Goal: Task Accomplishment & Management: Use online tool/utility

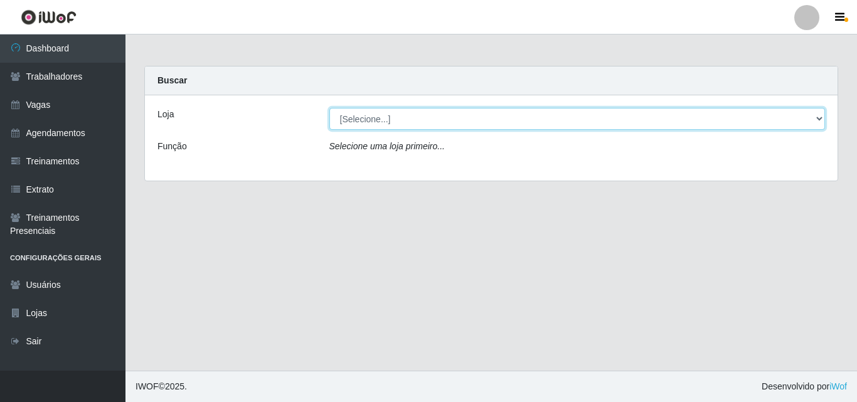
click at [373, 117] on select "[Selecione...] O Cestão - Geisel" at bounding box center [577, 119] width 496 height 22
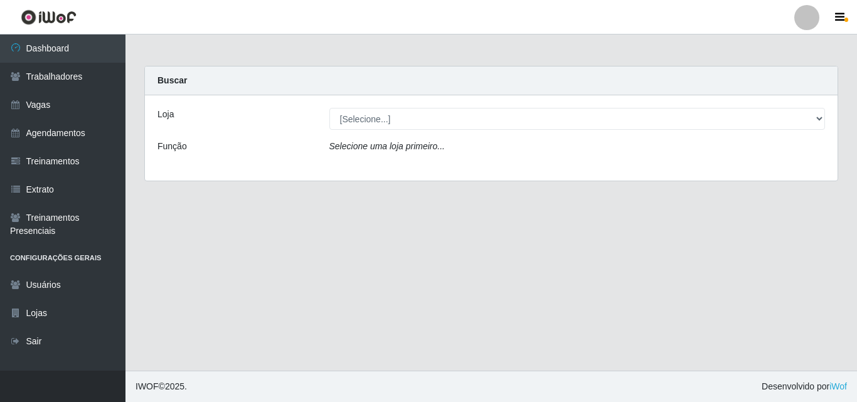
click at [358, 165] on div "Loja [Selecione...] O Cestão - Geisel Função Selecione uma loja primeiro..." at bounding box center [491, 137] width 693 height 85
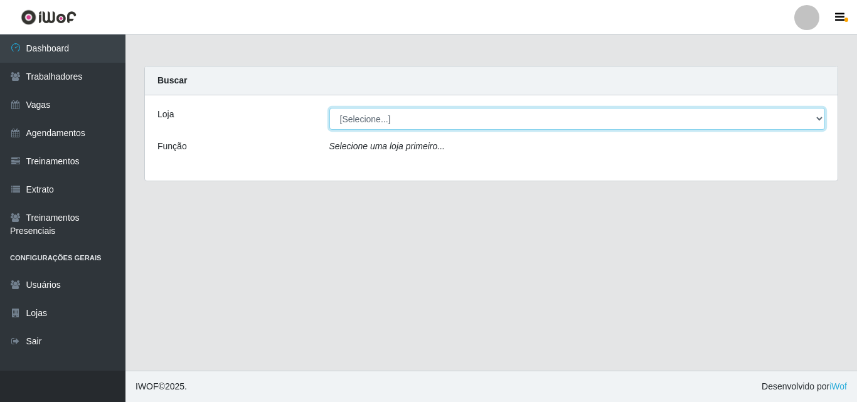
click at [369, 124] on select "[Selecione...] O Cestão - Geisel" at bounding box center [577, 119] width 496 height 22
select select "224"
click at [329, 108] on select "[Selecione...] O Cestão - Geisel" at bounding box center [577, 119] width 496 height 22
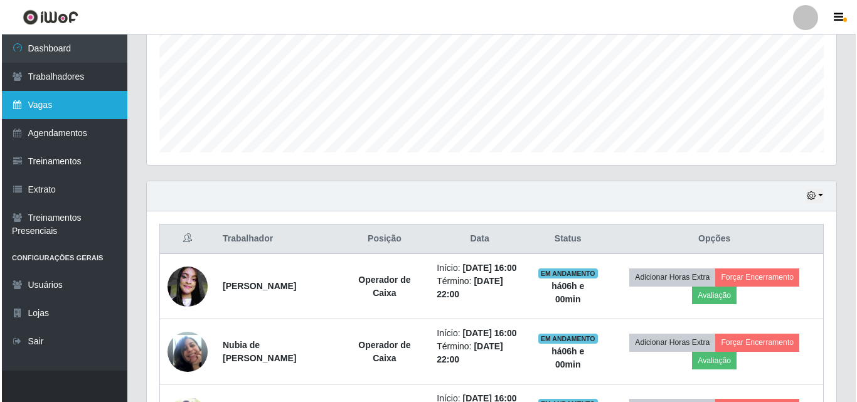
scroll to position [404, 0]
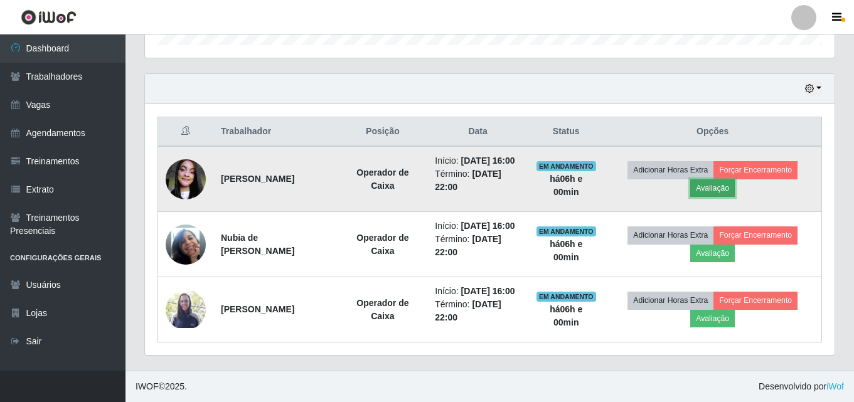
click at [699, 184] on button "Avaliação" at bounding box center [712, 188] width 45 height 18
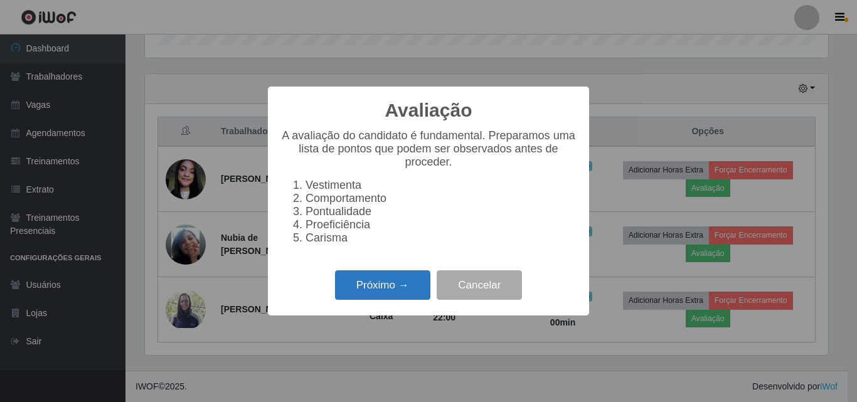
click at [395, 296] on button "Próximo →" at bounding box center [382, 285] width 95 height 29
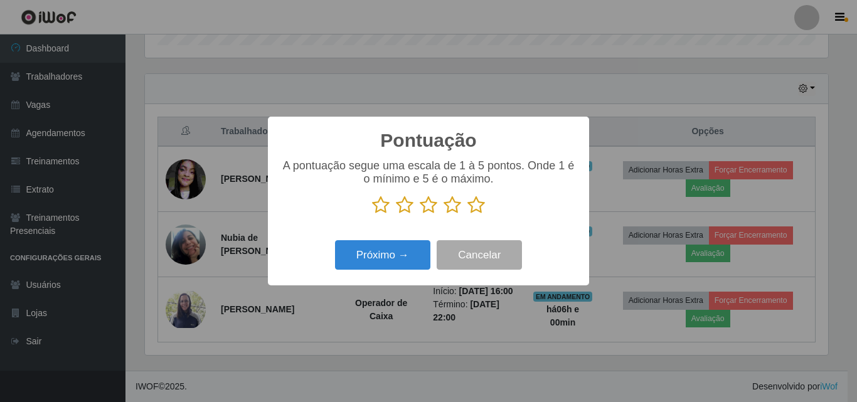
scroll to position [627354, 626931]
click at [472, 208] on icon at bounding box center [477, 205] width 18 height 19
click at [468, 215] on input "radio" at bounding box center [468, 215] width 0 height 0
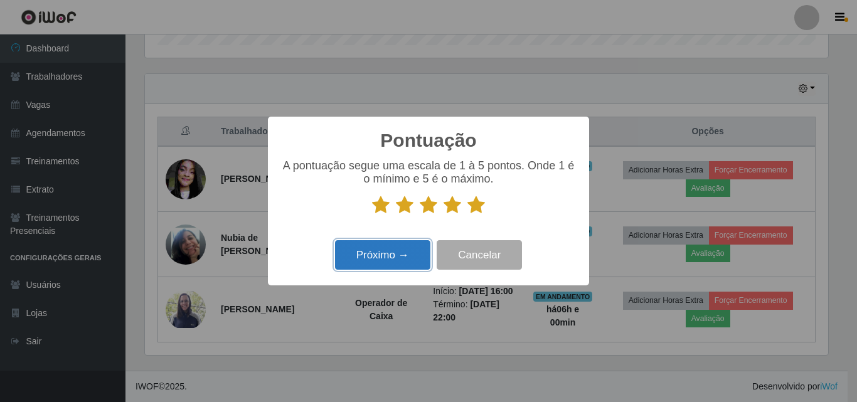
click at [402, 255] on button "Próximo →" at bounding box center [382, 254] width 95 height 29
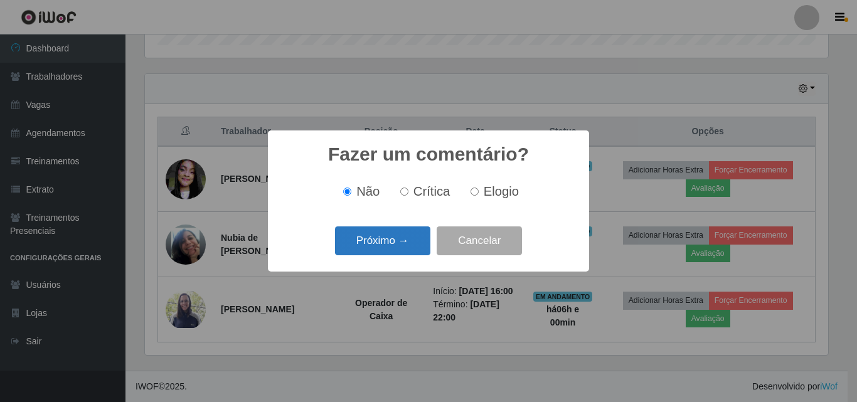
click at [393, 244] on button "Próximo →" at bounding box center [382, 241] width 95 height 29
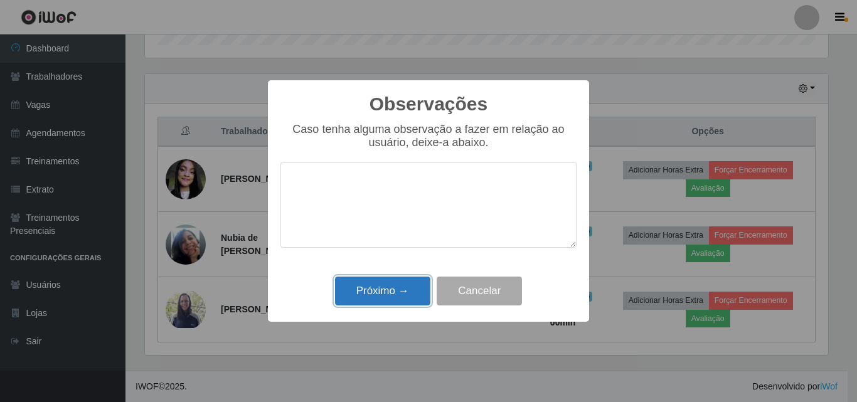
click at [399, 280] on button "Próximo →" at bounding box center [382, 291] width 95 height 29
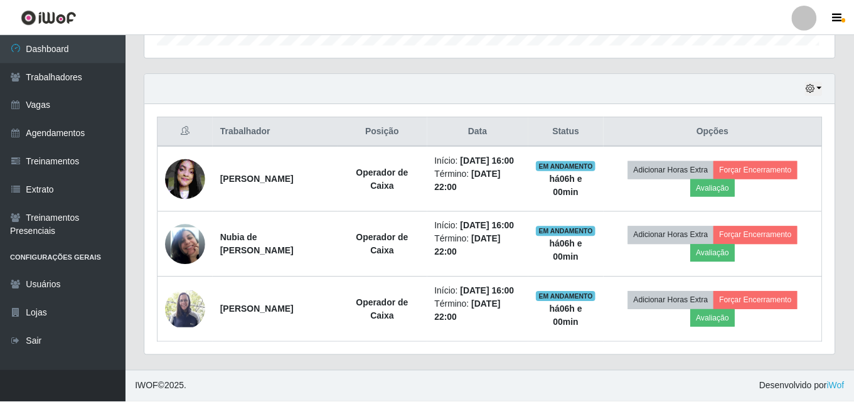
scroll to position [260, 690]
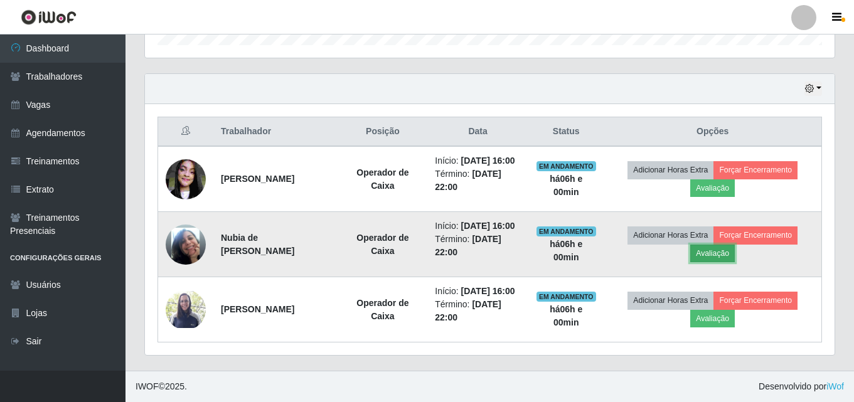
click at [709, 254] on button "Avaliação" at bounding box center [712, 254] width 45 height 18
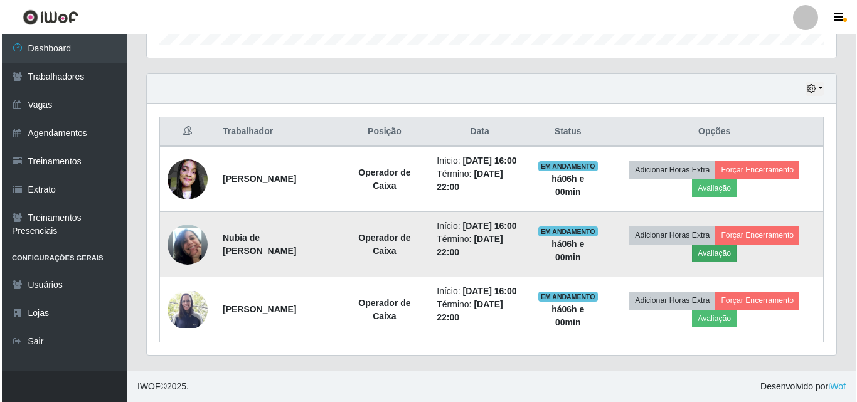
scroll to position [260, 683]
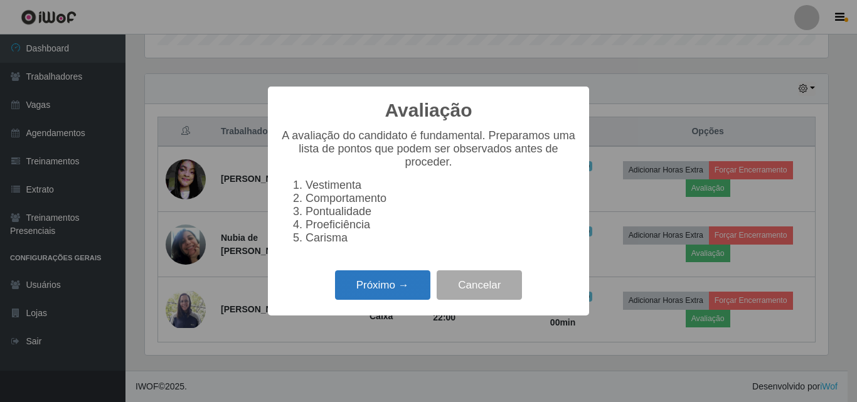
click at [412, 286] on button "Próximo →" at bounding box center [382, 285] width 95 height 29
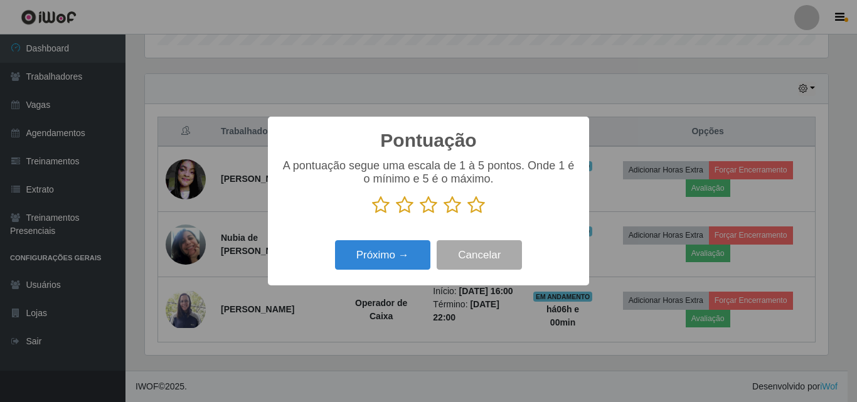
click at [478, 213] on icon at bounding box center [477, 205] width 18 height 19
click at [468, 215] on input "radio" at bounding box center [468, 215] width 0 height 0
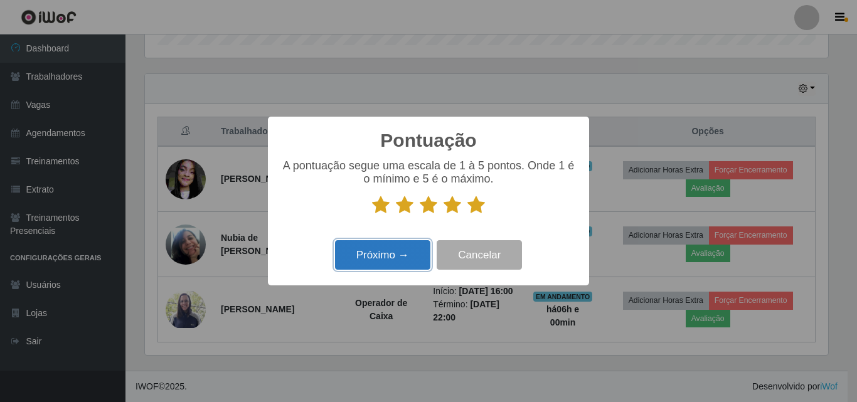
click at [376, 269] on button "Próximo →" at bounding box center [382, 254] width 95 height 29
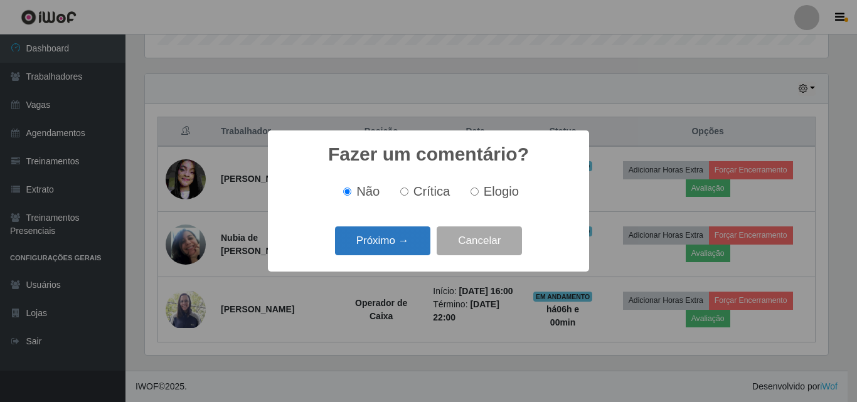
click at [382, 245] on button "Próximo →" at bounding box center [382, 241] width 95 height 29
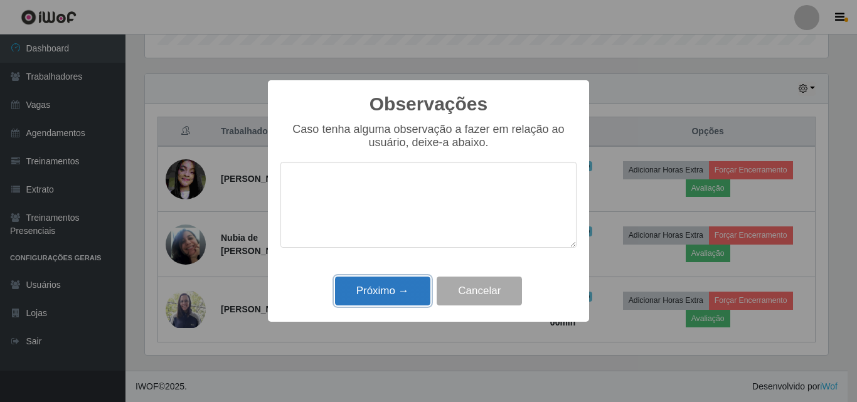
click at [399, 291] on button "Próximo →" at bounding box center [382, 291] width 95 height 29
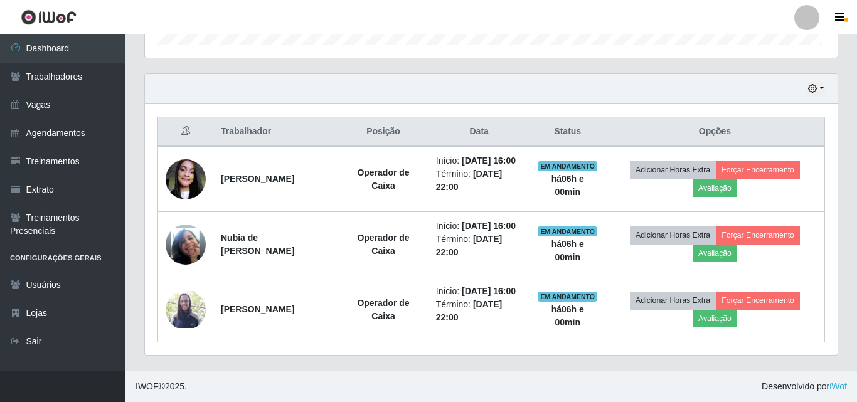
scroll to position [260, 690]
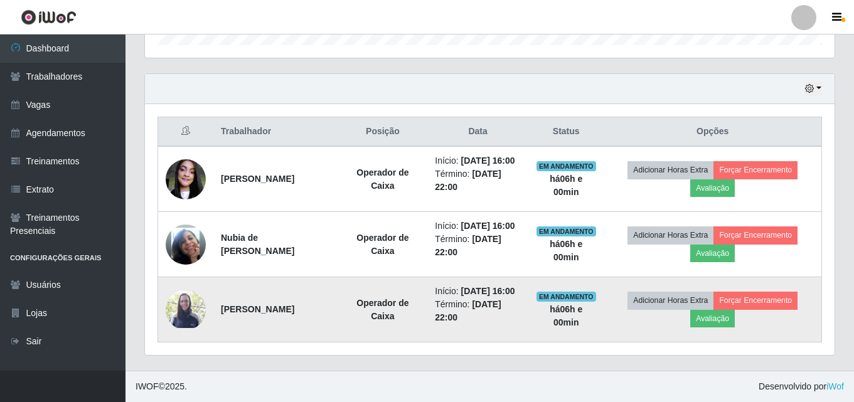
click at [705, 328] on td "Adicionar Horas Extra Forçar Encerramento Avaliação" at bounding box center [713, 309] width 218 height 65
click at [706, 326] on button "Avaliação" at bounding box center [712, 319] width 45 height 18
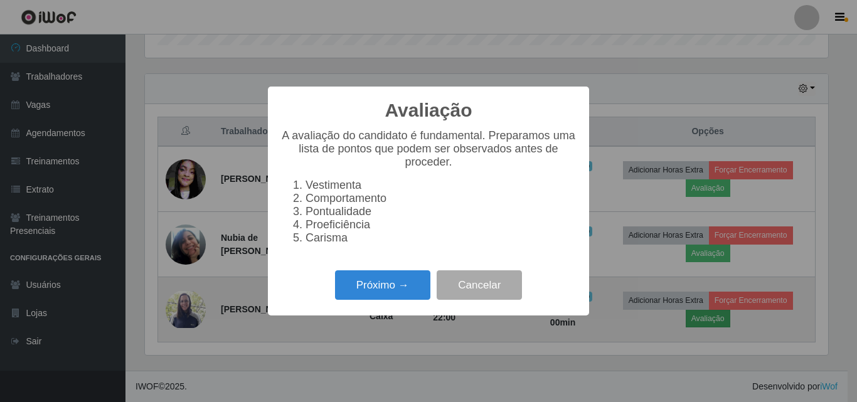
scroll to position [260, 683]
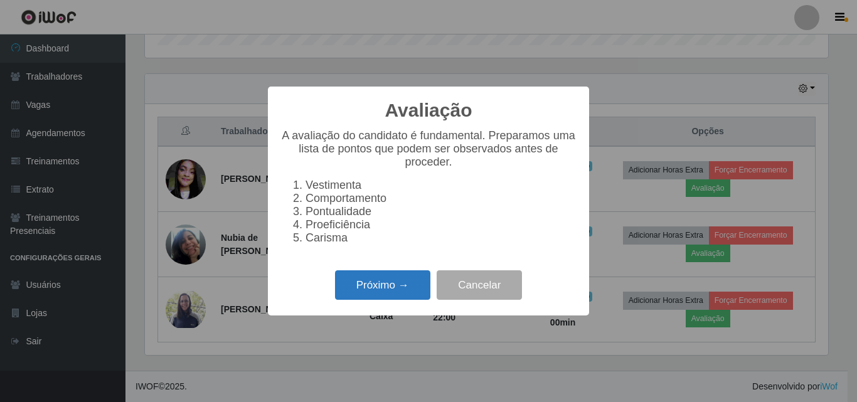
click at [383, 295] on button "Próximo →" at bounding box center [382, 285] width 95 height 29
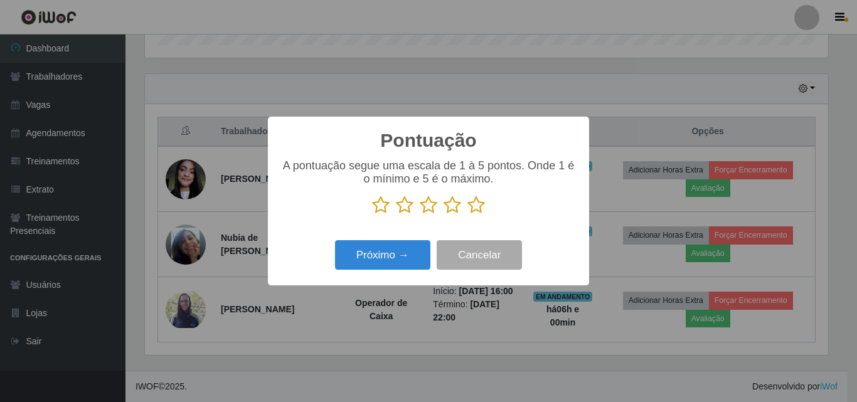
click at [476, 205] on icon at bounding box center [477, 205] width 18 height 19
click at [468, 215] on input "radio" at bounding box center [468, 215] width 0 height 0
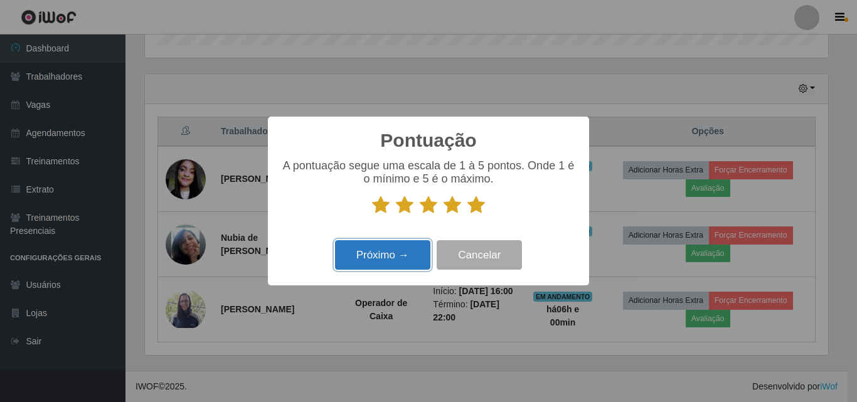
click at [368, 252] on button "Próximo →" at bounding box center [382, 254] width 95 height 29
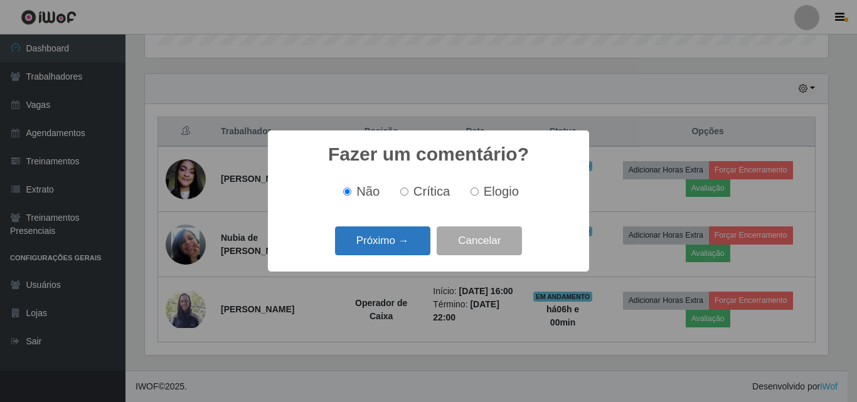
click at [368, 249] on button "Próximo →" at bounding box center [382, 241] width 95 height 29
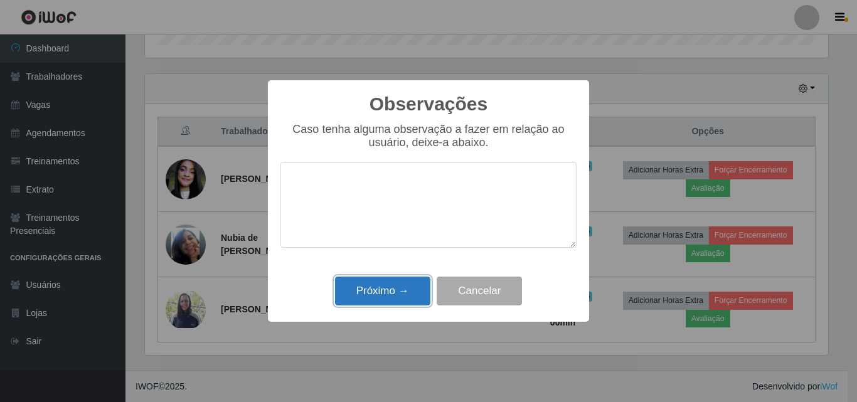
click at [380, 289] on button "Próximo →" at bounding box center [382, 291] width 95 height 29
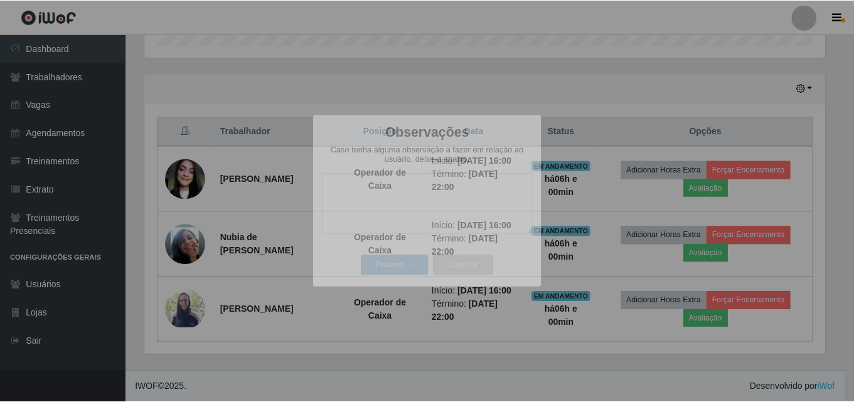
scroll to position [260, 690]
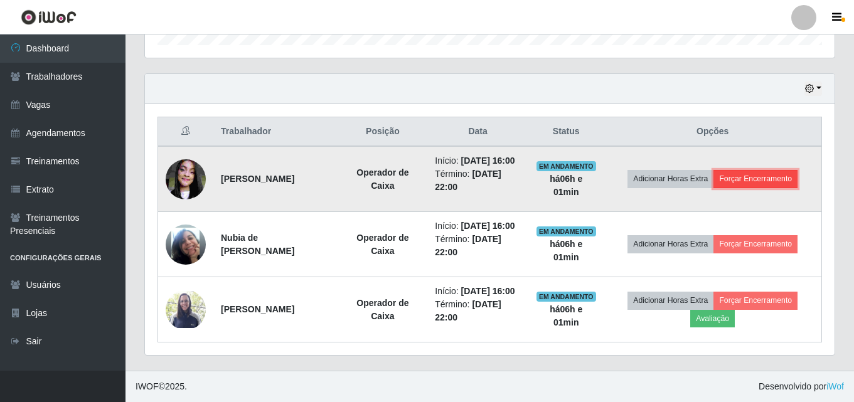
click at [741, 179] on button "Forçar Encerramento" at bounding box center [756, 179] width 84 height 18
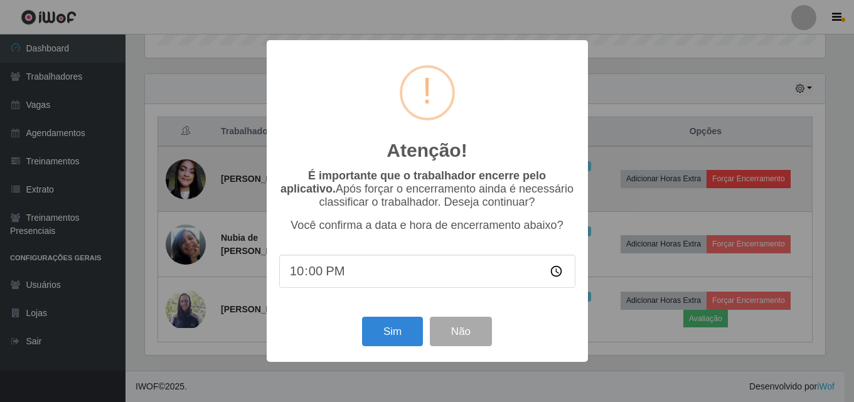
scroll to position [260, 683]
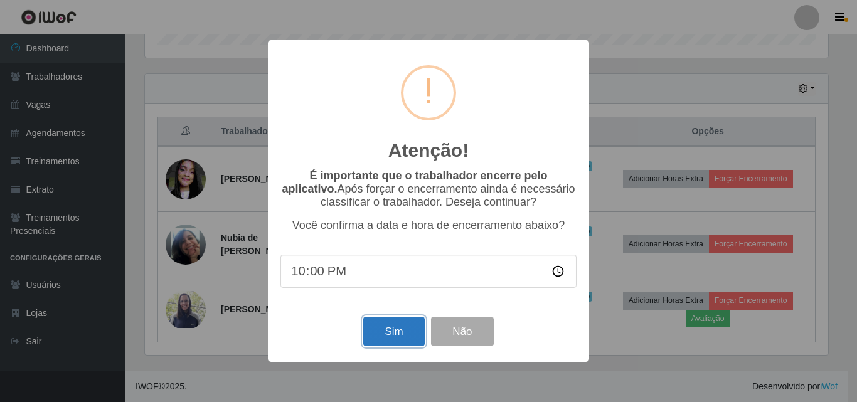
click at [395, 343] on button "Sim" at bounding box center [393, 331] width 61 height 29
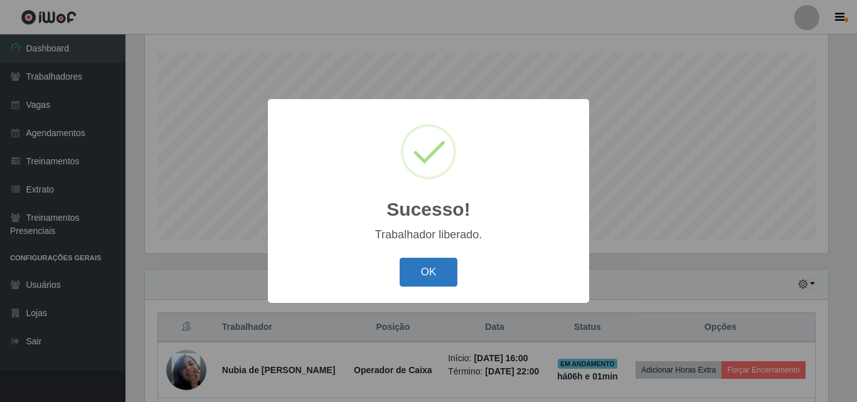
click at [444, 279] on button "OK" at bounding box center [429, 272] width 58 height 29
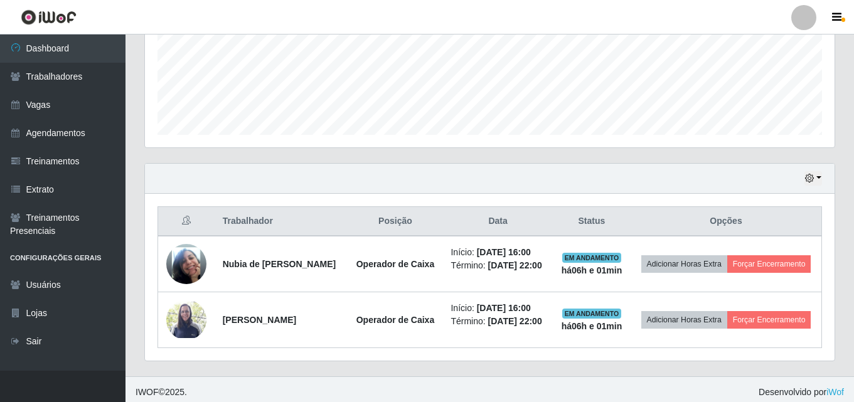
scroll to position [0, 0]
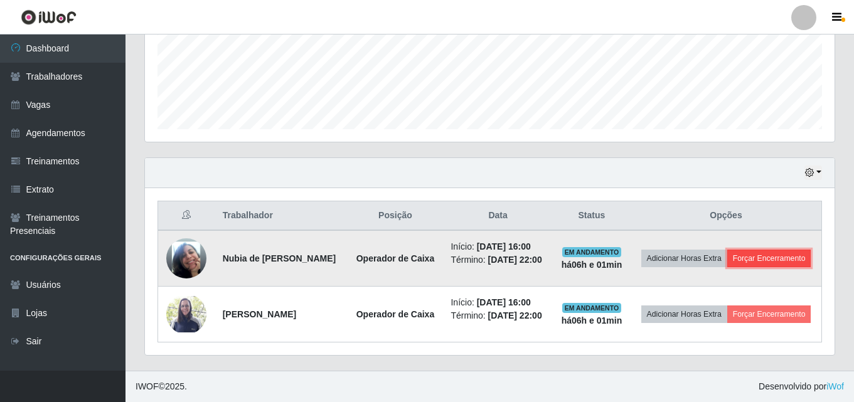
click at [758, 261] on button "Forçar Encerramento" at bounding box center [769, 259] width 84 height 18
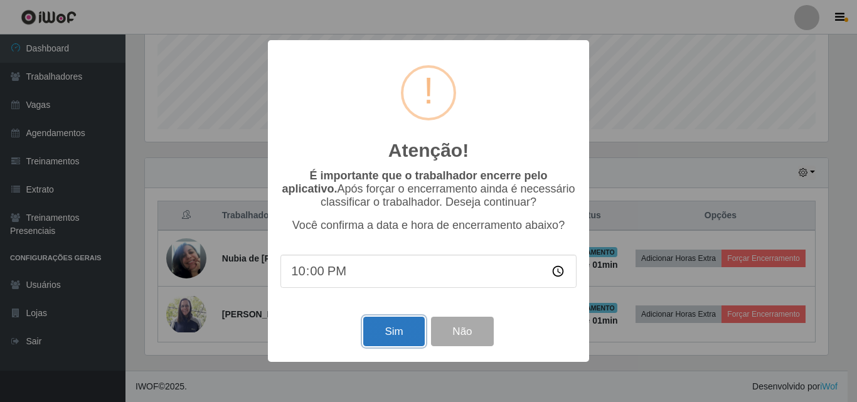
click at [383, 335] on button "Sim" at bounding box center [393, 331] width 61 height 29
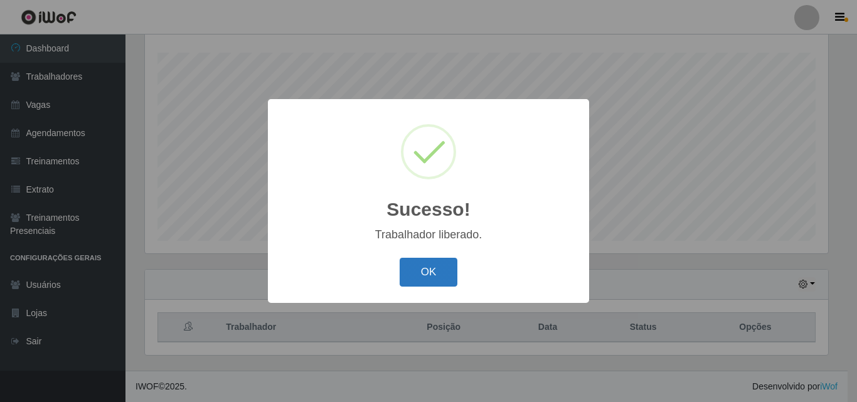
click at [428, 276] on button "OK" at bounding box center [429, 272] width 58 height 29
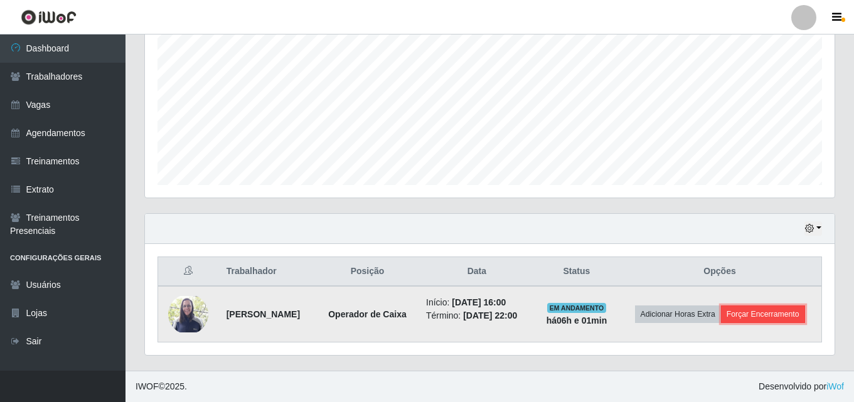
click at [733, 306] on button "Forçar Encerramento" at bounding box center [763, 315] width 84 height 18
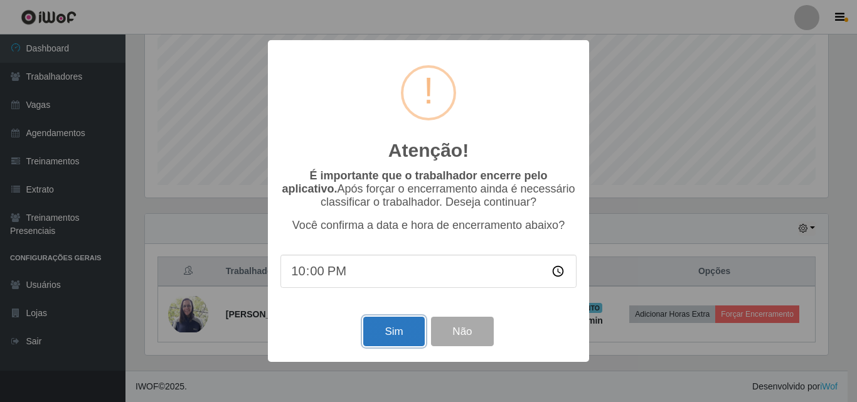
click at [400, 338] on button "Sim" at bounding box center [393, 331] width 61 height 29
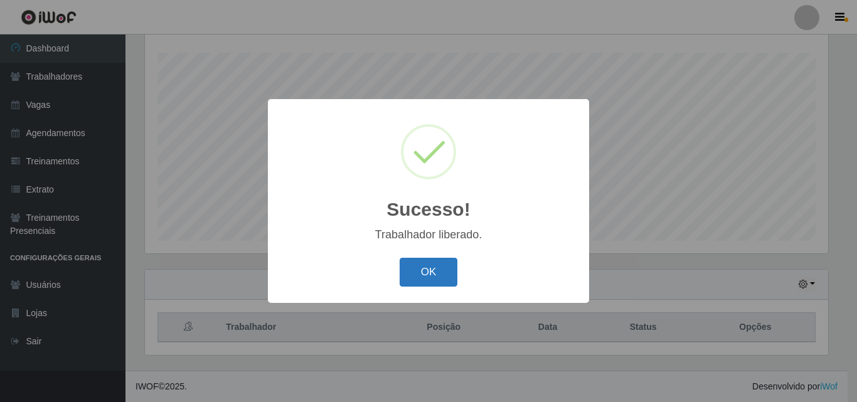
click at [426, 274] on button "OK" at bounding box center [429, 272] width 58 height 29
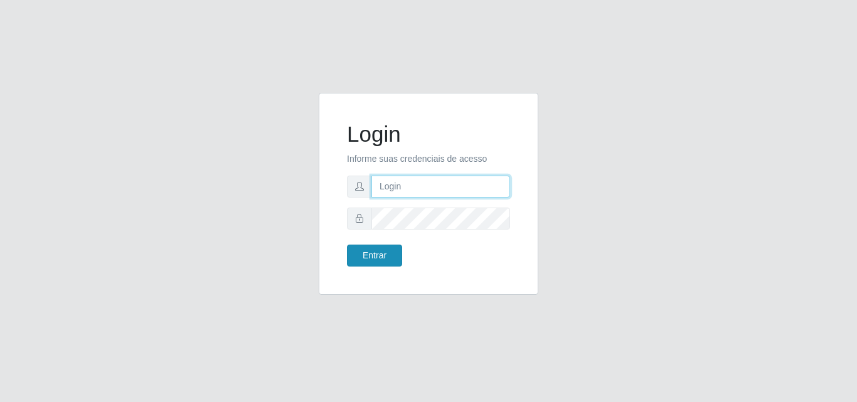
type input "analucia@cestao"
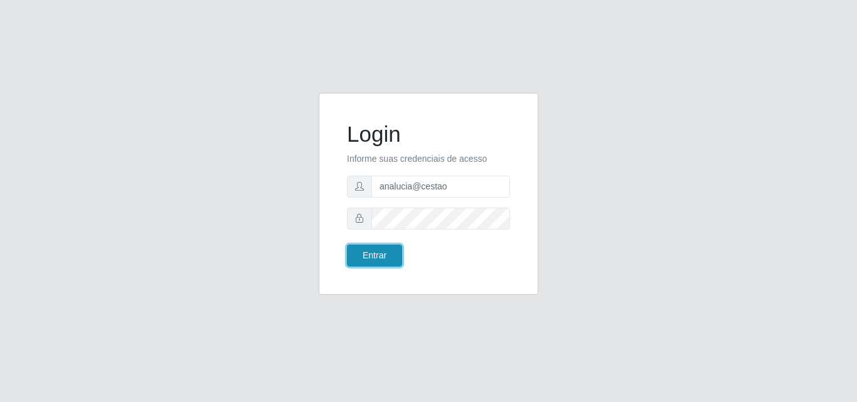
click at [390, 254] on button "Entrar" at bounding box center [374, 256] width 55 height 22
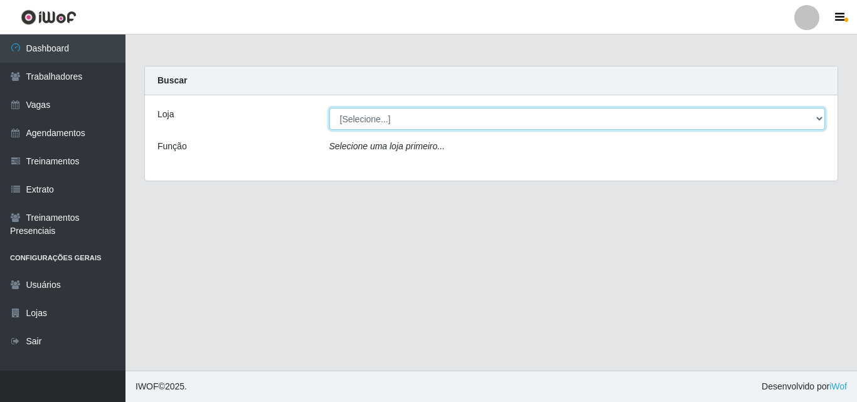
click at [366, 115] on select "[Selecione...] O Cestão - Geisel" at bounding box center [577, 119] width 496 height 22
select select "224"
click at [329, 108] on select "[Selecione...] O Cestão - Geisel" at bounding box center [577, 119] width 496 height 22
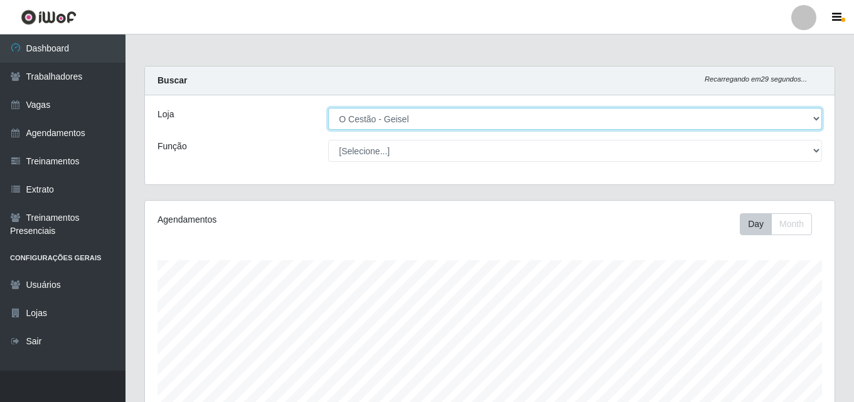
scroll to position [260, 690]
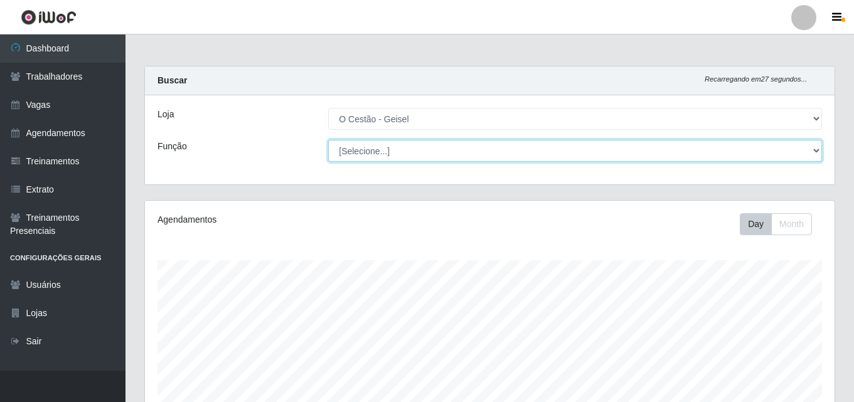
click at [374, 147] on select "[Selecione...] ASG ASG + ASG ++ Auxiliar de Estoque Auxiliar de Estoque + Auxil…" at bounding box center [575, 151] width 494 height 22
select select "22"
click at [328, 140] on select "[Selecione...] ASG ASG + ASG ++ Auxiliar de Estoque Auxiliar de Estoque + Auxil…" at bounding box center [575, 151] width 494 height 22
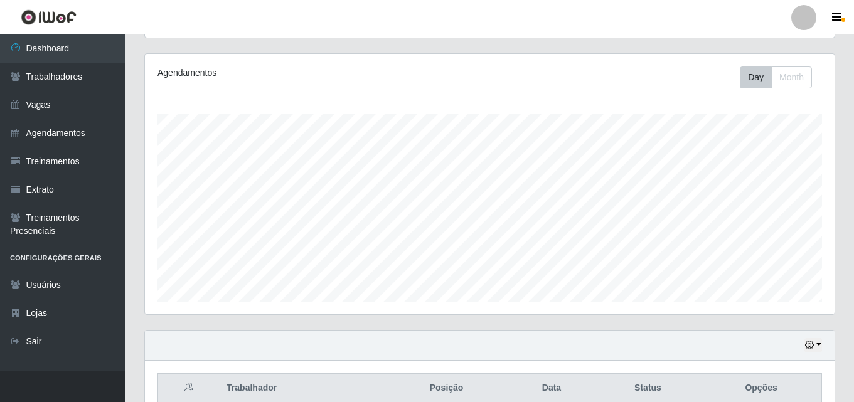
scroll to position [208, 0]
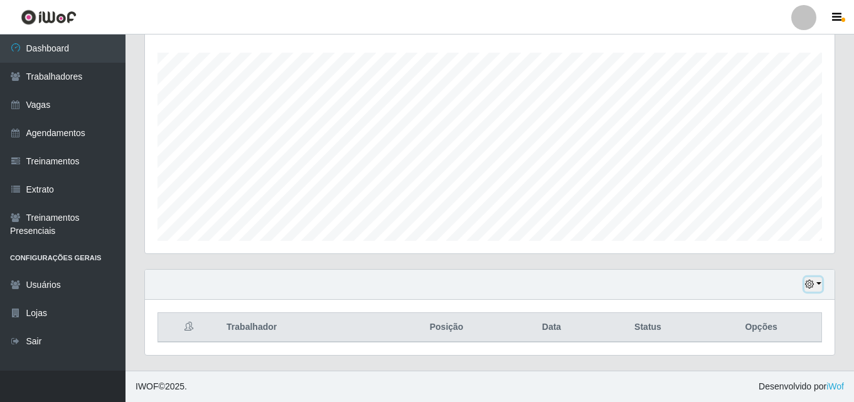
click at [820, 282] on button "button" at bounding box center [814, 284] width 18 height 14
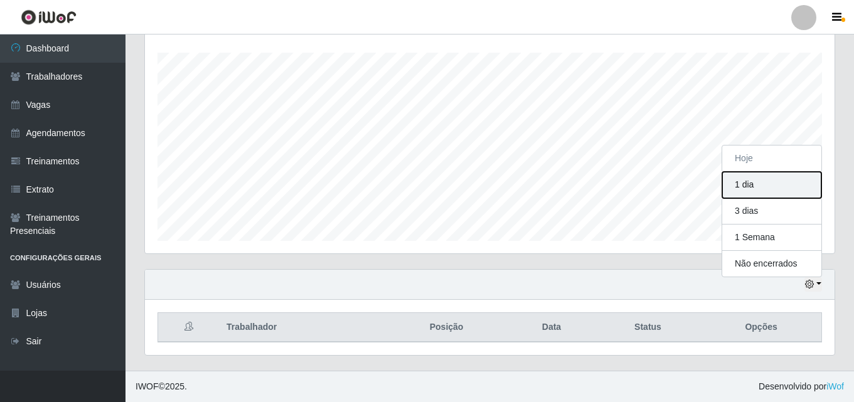
click at [754, 182] on button "1 dia" at bounding box center [771, 185] width 99 height 26
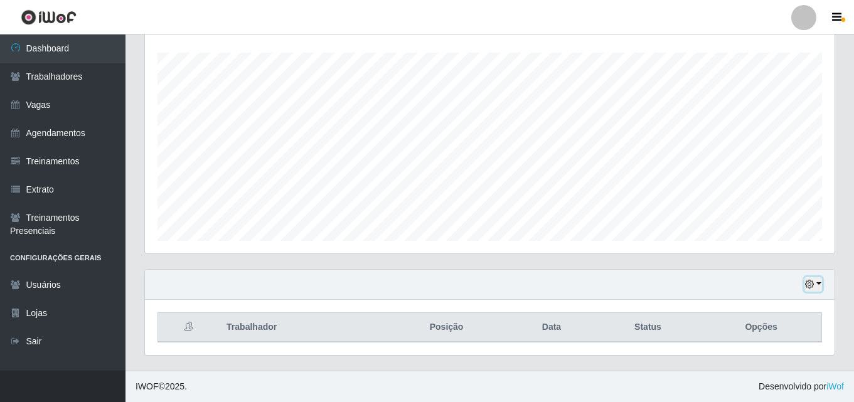
click at [810, 284] on icon "button" at bounding box center [809, 284] width 9 height 9
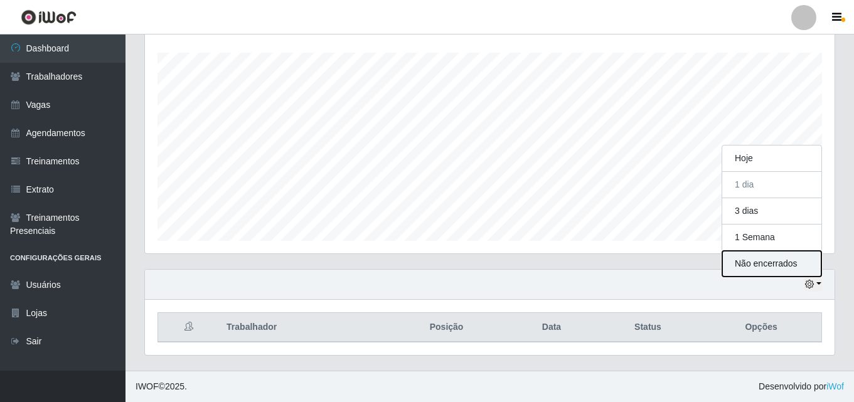
click at [779, 260] on button "Não encerrados" at bounding box center [771, 264] width 99 height 26
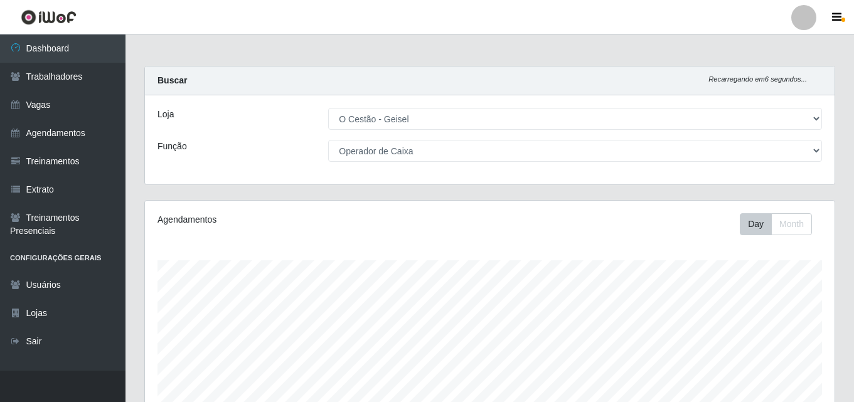
scroll to position [208, 0]
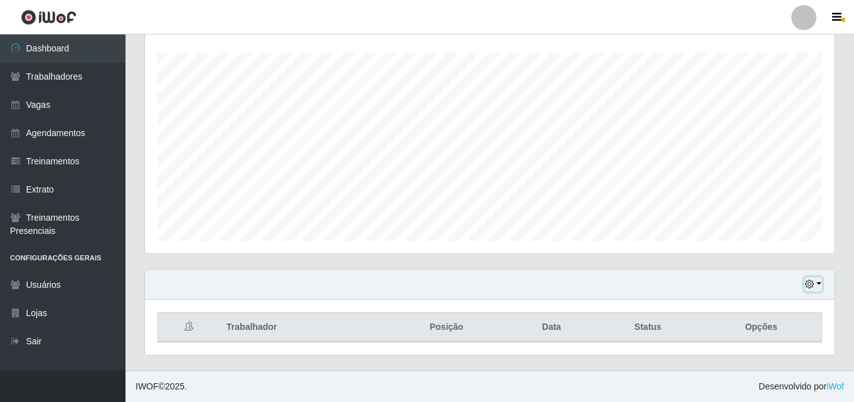
click at [814, 277] on button "button" at bounding box center [814, 284] width 18 height 14
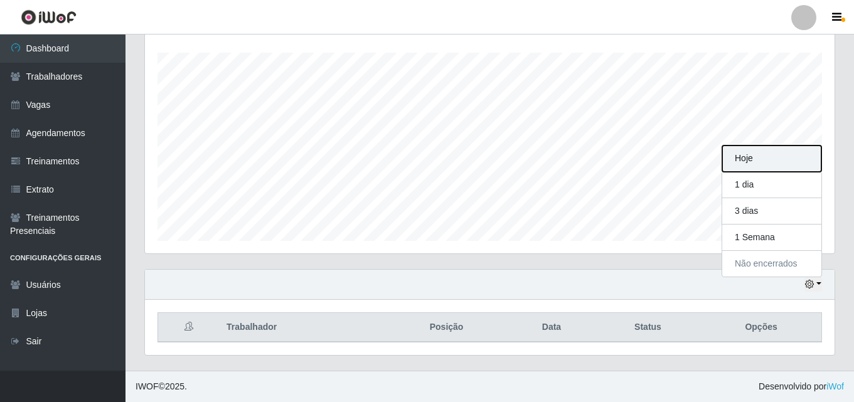
click at [772, 157] on button "Hoje" at bounding box center [771, 159] width 99 height 26
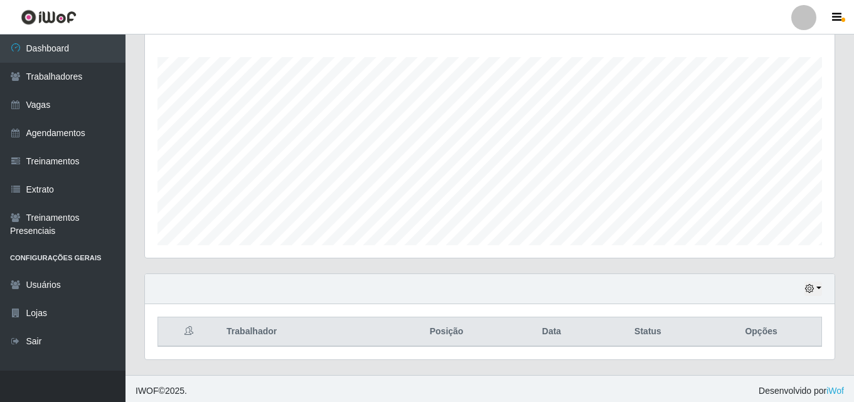
scroll to position [0, 0]
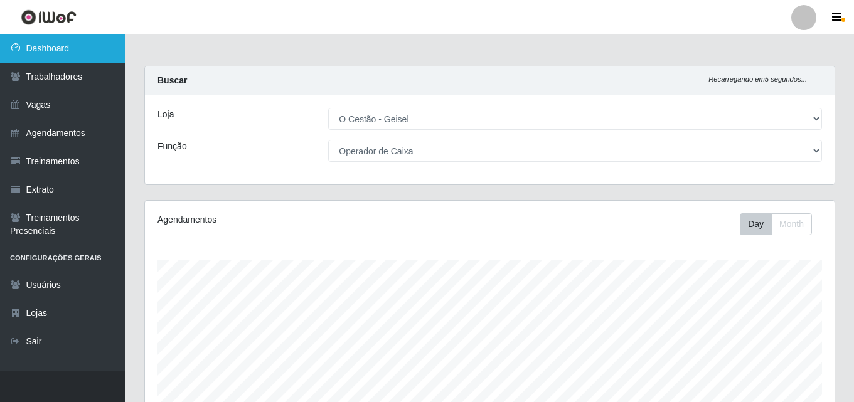
click at [95, 51] on link "Dashboard" at bounding box center [63, 49] width 126 height 28
